Goal: Information Seeking & Learning: Learn about a topic

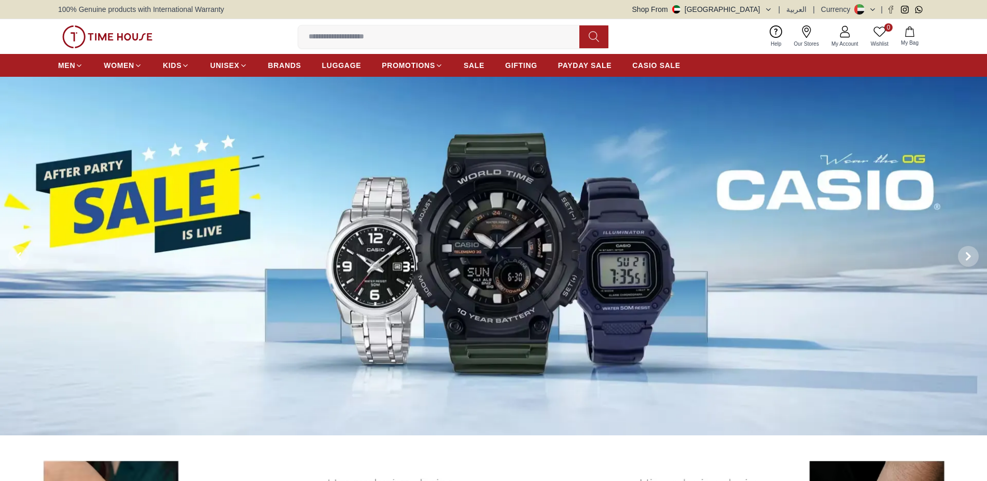
click at [448, 40] on input at bounding box center [442, 36] width 289 height 21
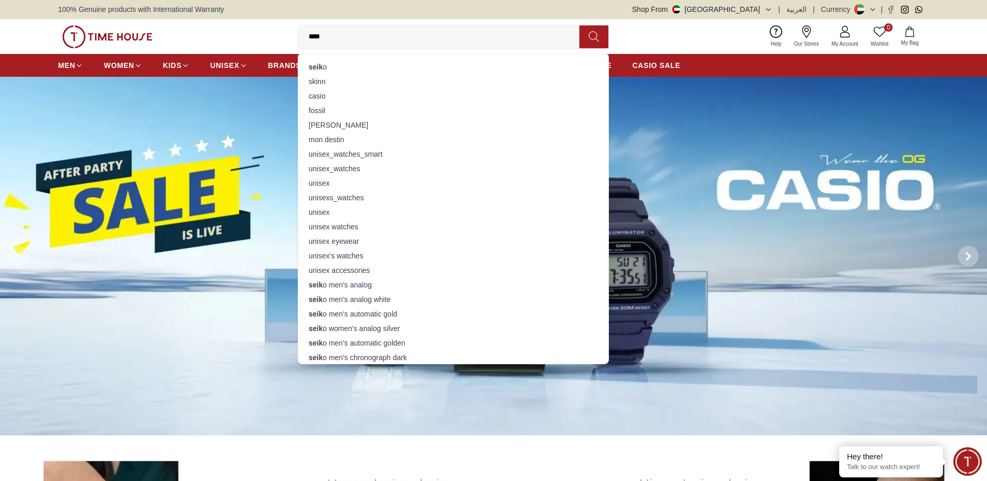
type input "*****"
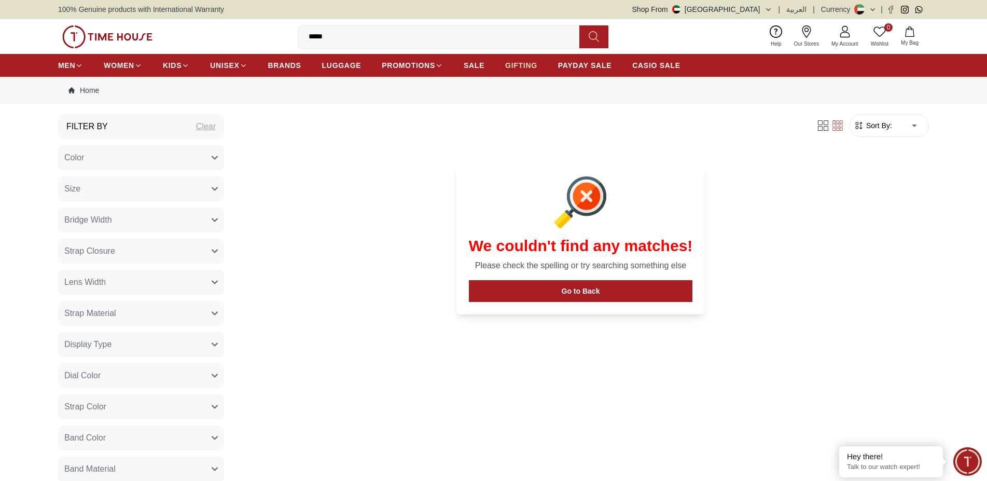
click at [506, 64] on span "GIFTING" at bounding box center [521, 65] width 32 height 10
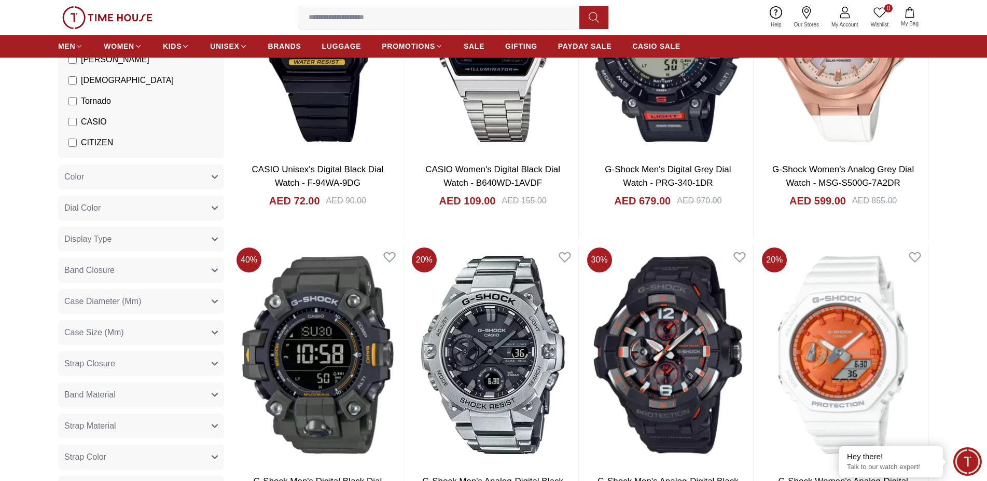
scroll to position [270, 0]
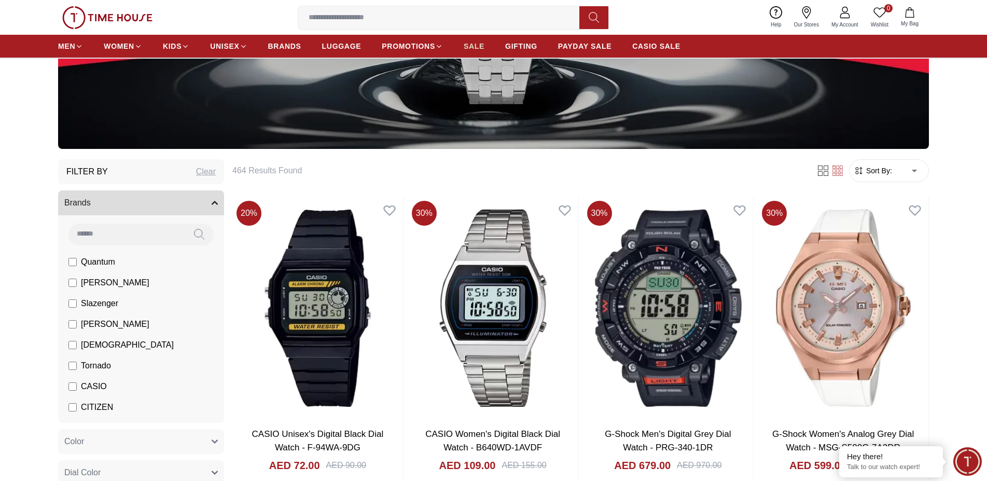
click at [484, 45] on span "SALE" at bounding box center [474, 46] width 21 height 10
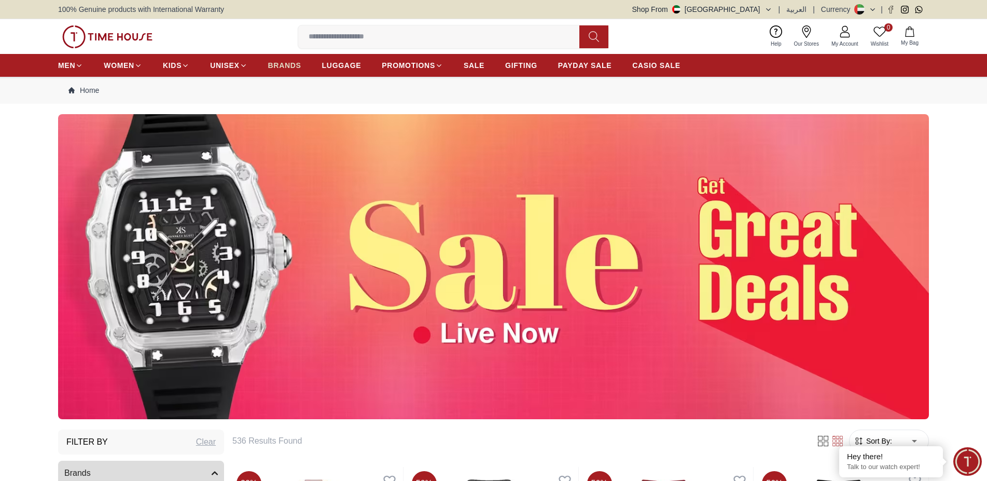
click at [273, 65] on span "BRANDS" at bounding box center [284, 65] width 33 height 10
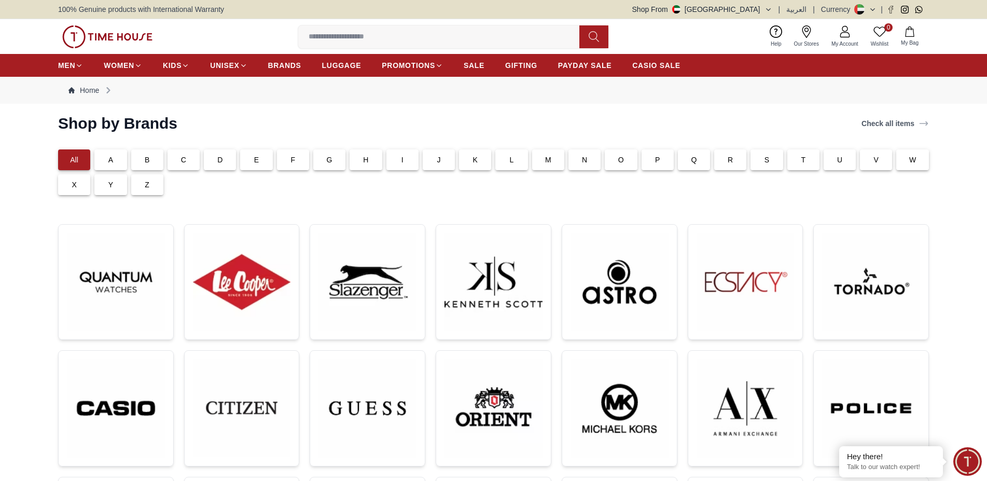
click at [763, 162] on div "S" at bounding box center [767, 159] width 32 height 21
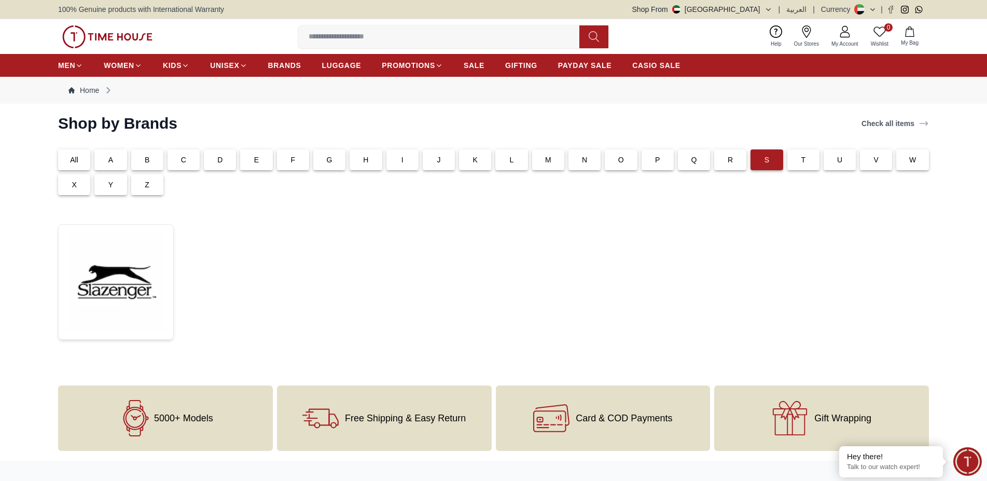
click at [410, 37] on input at bounding box center [442, 36] width 289 height 21
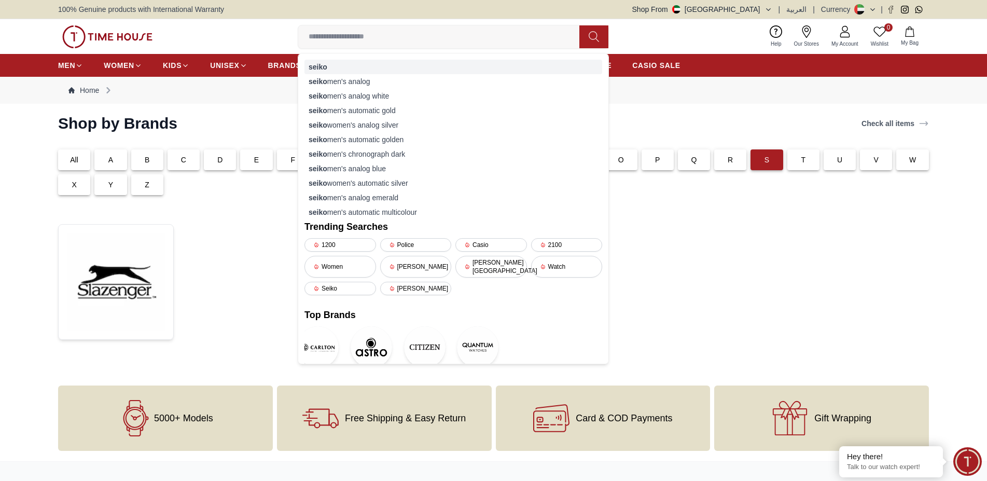
click at [397, 71] on div "seiko" at bounding box center [453, 67] width 298 height 15
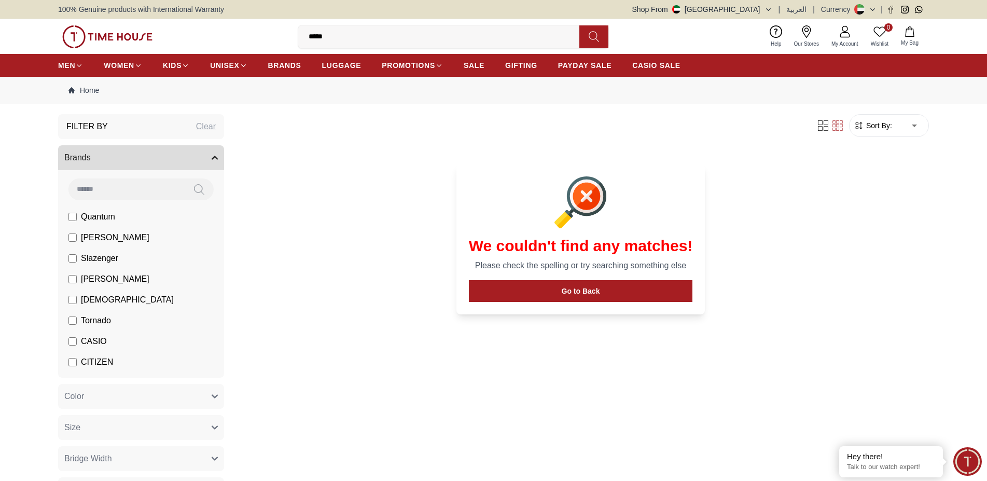
click at [203, 127] on div "Clear" at bounding box center [206, 126] width 20 height 12
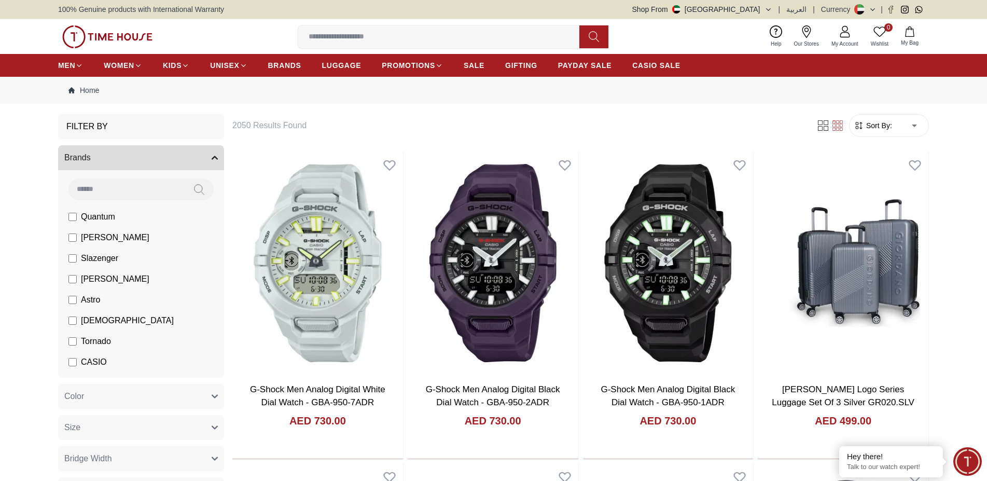
click at [410, 40] on input at bounding box center [442, 36] width 289 height 21
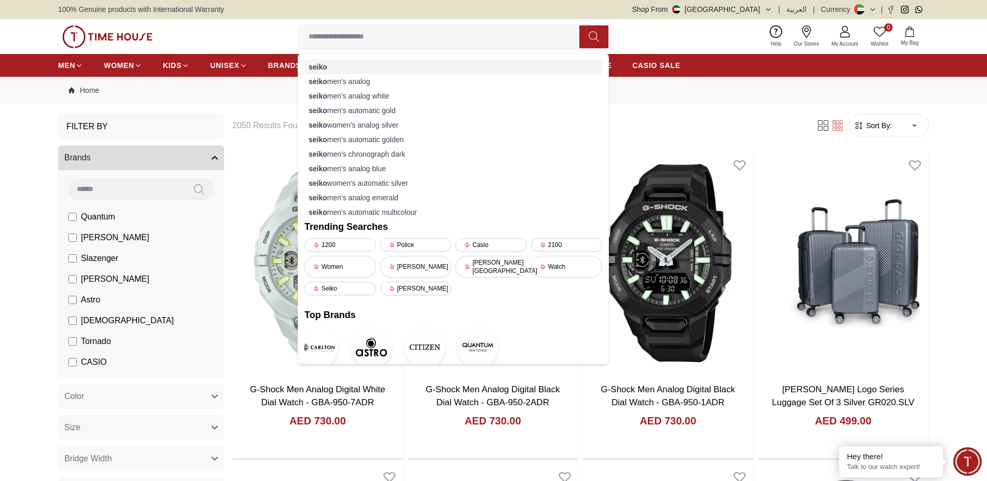
click at [399, 65] on div "seiko" at bounding box center [453, 67] width 298 height 15
